Goal: Navigation & Orientation: Find specific page/section

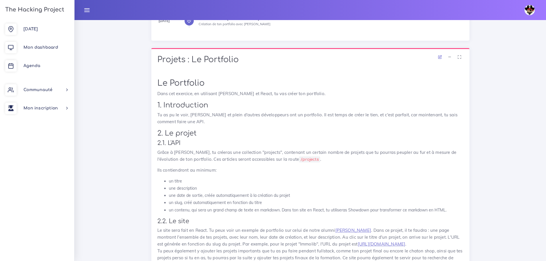
scroll to position [29, 0]
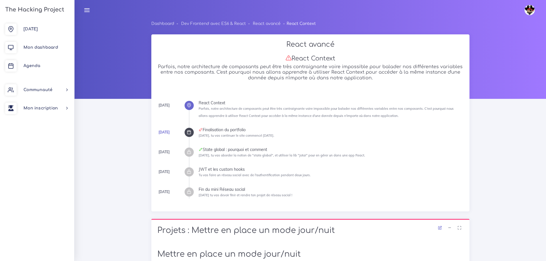
scroll to position [861, 0]
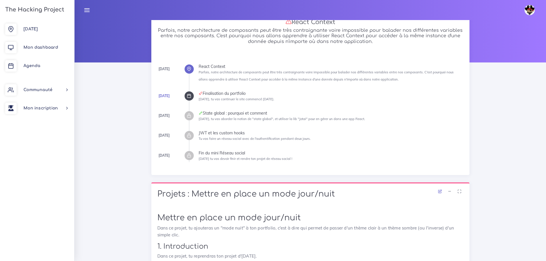
scroll to position [30, 0]
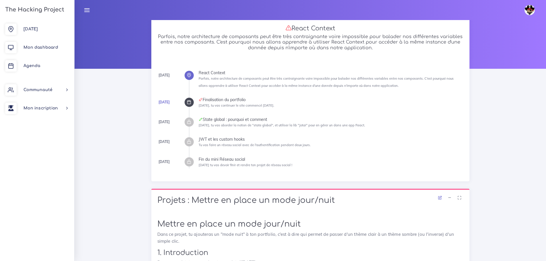
click at [186, 100] on div at bounding box center [188, 102] width 9 height 9
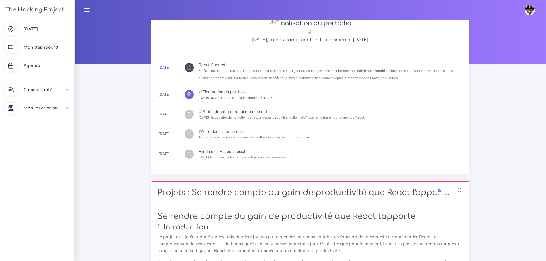
scroll to position [29, 0]
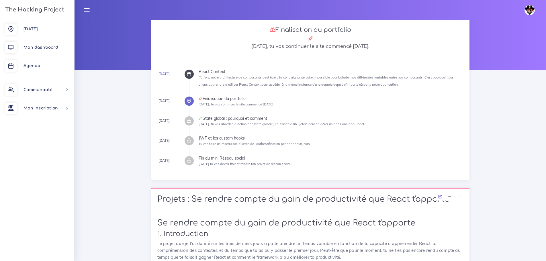
click at [188, 74] on icon at bounding box center [189, 74] width 4 height 4
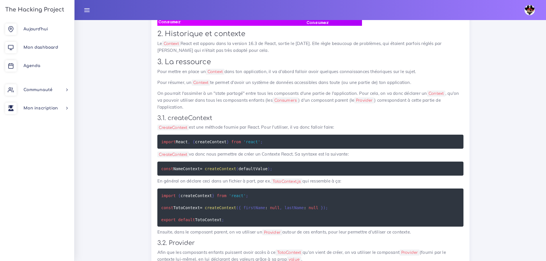
scroll to position [859, 0]
